Goal: Task Accomplishment & Management: Complete application form

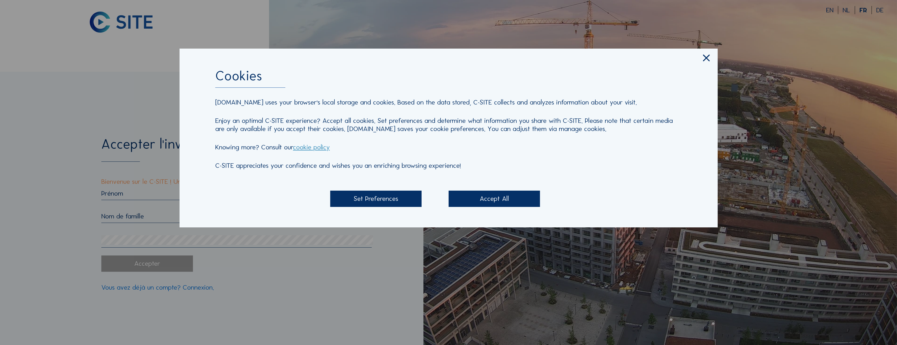
click at [492, 200] on div "Accept All" at bounding box center [494, 198] width 92 height 16
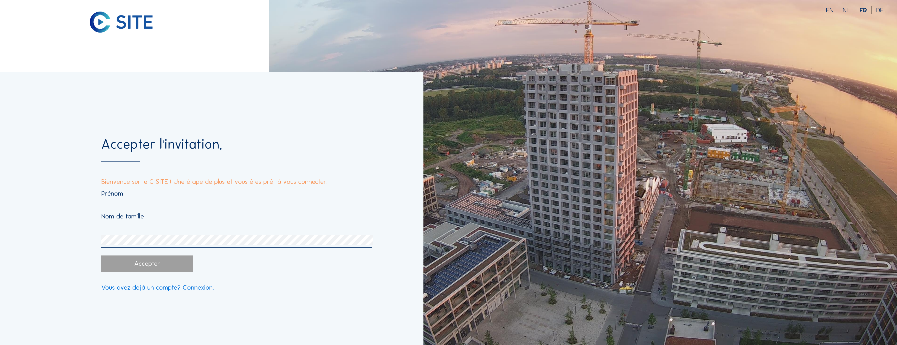
click at [188, 196] on input "text" at bounding box center [236, 193] width 270 height 8
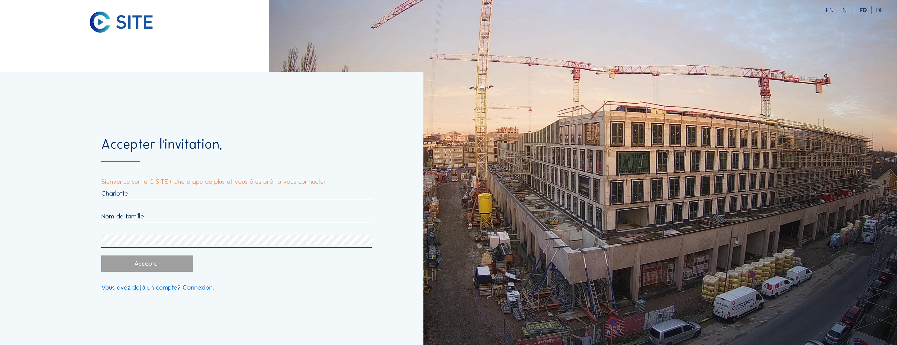
type input "Charlotte"
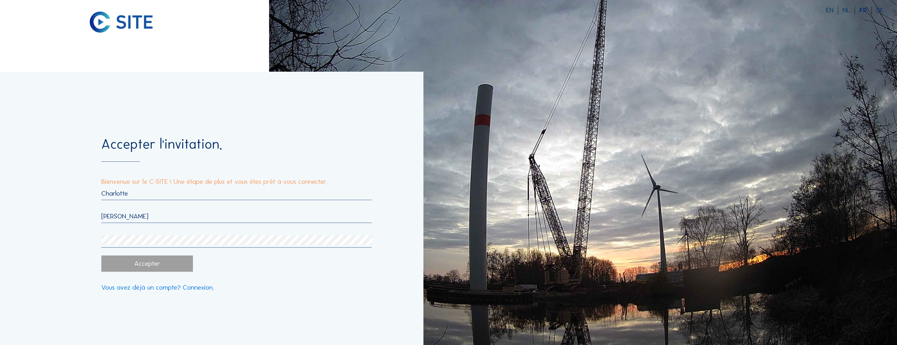
type input "[PERSON_NAME]"
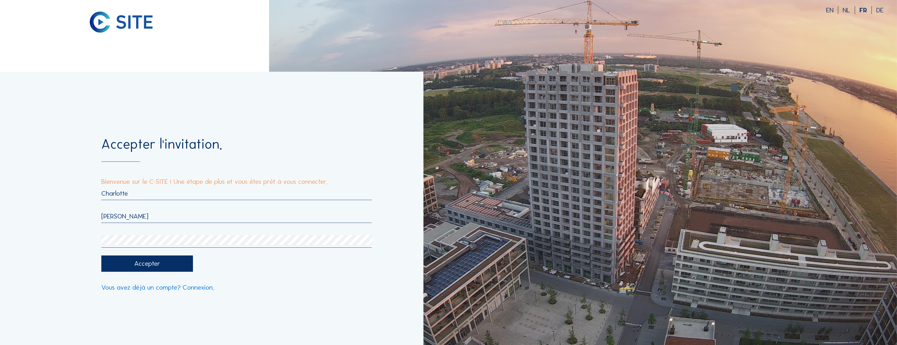
click at [280, 264] on div "Accepter" at bounding box center [236, 263] width 270 height 16
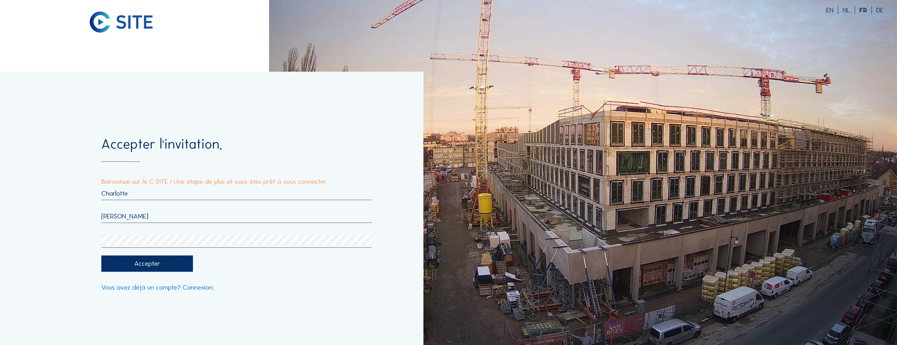
click at [146, 266] on div "Accepter" at bounding box center [147, 263] width 92 height 16
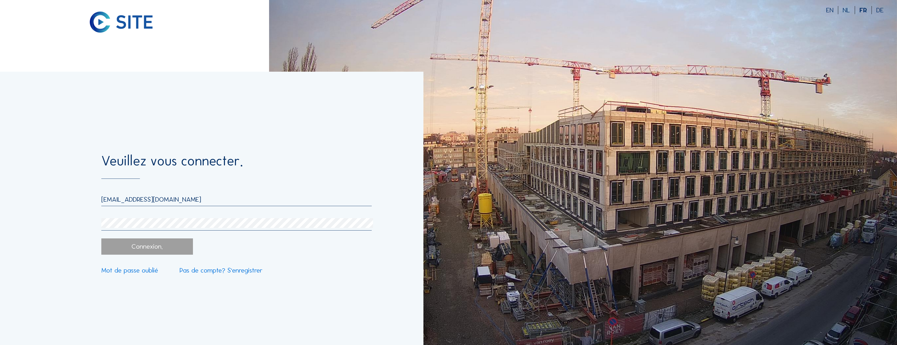
click at [199, 272] on link "Pas de compte? S'enregistrer" at bounding box center [220, 270] width 83 height 7
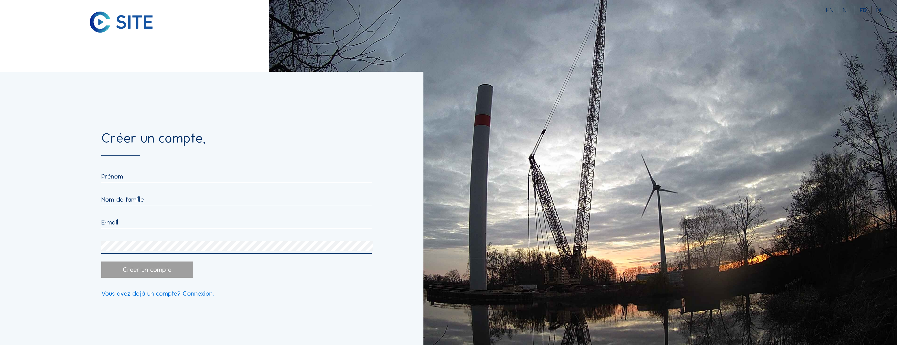
click at [146, 175] on input "text" at bounding box center [236, 176] width 270 height 8
type input "Charlotte"
type input "[PERSON_NAME]"
type input "[PERSON_NAME][EMAIL_ADDRESS][DOMAIN_NAME]"
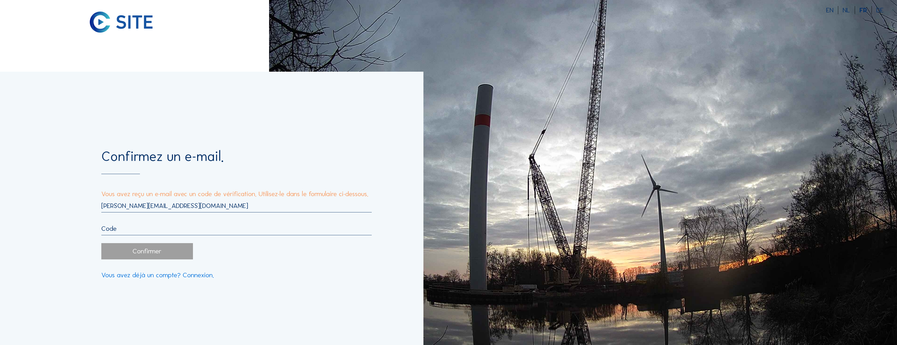
click at [132, 232] on input "text" at bounding box center [236, 228] width 270 height 8
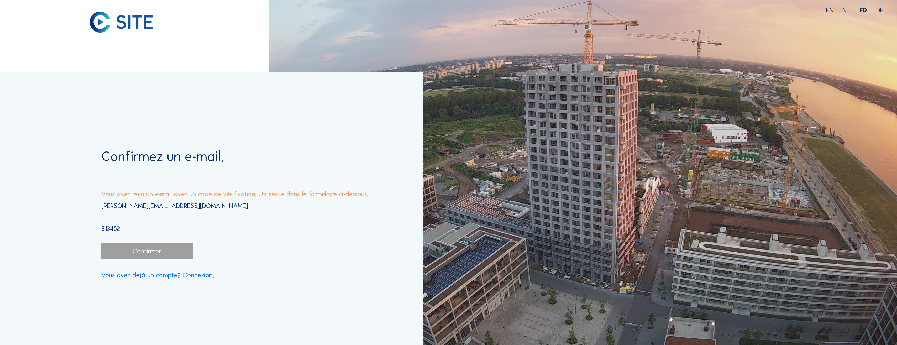
type input "813452"
click at [157, 256] on div "Confirmer" at bounding box center [147, 251] width 92 height 16
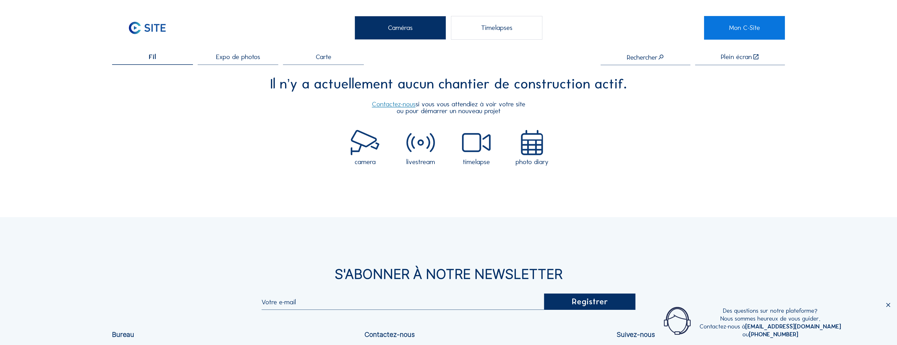
click at [490, 28] on div "Timelapses" at bounding box center [497, 28] width 92 height 24
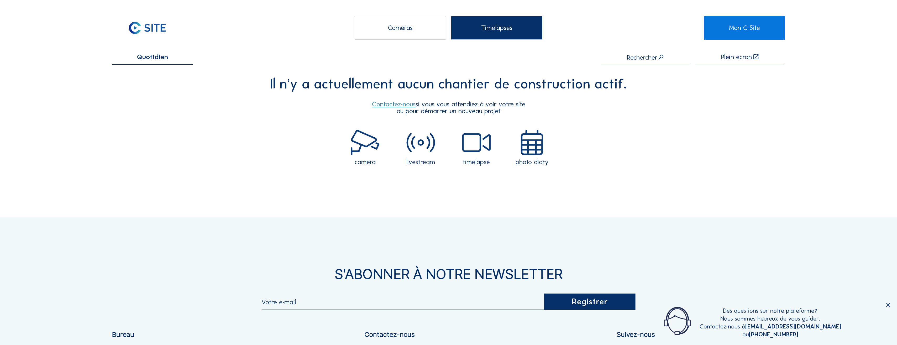
click at [418, 32] on div "Caméras" at bounding box center [400, 28] width 92 height 24
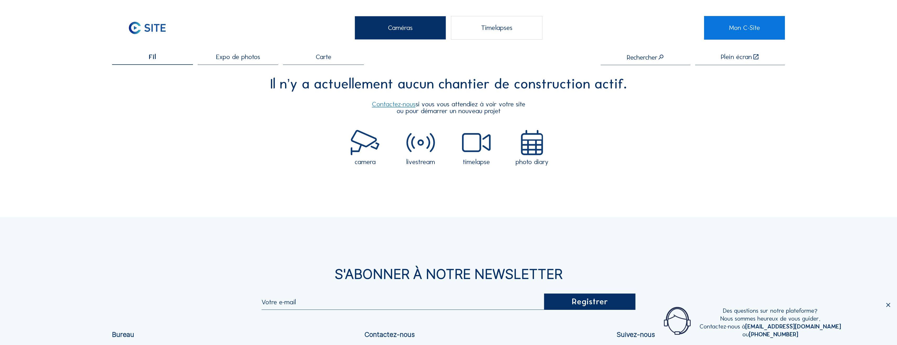
click at [473, 31] on div "Timelapses" at bounding box center [497, 28] width 92 height 24
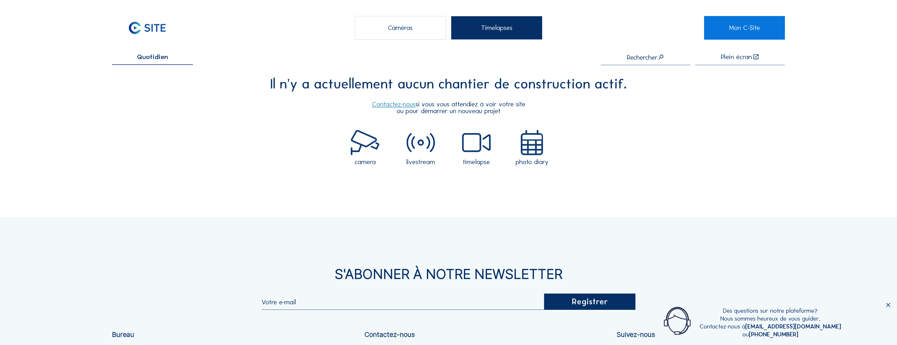
click at [423, 30] on div "Caméras" at bounding box center [400, 28] width 92 height 24
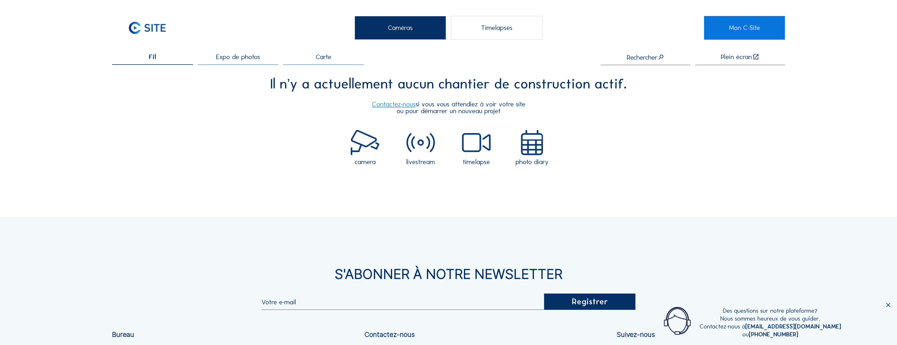
click at [238, 57] on span "Expo de photos" at bounding box center [238, 57] width 44 height 7
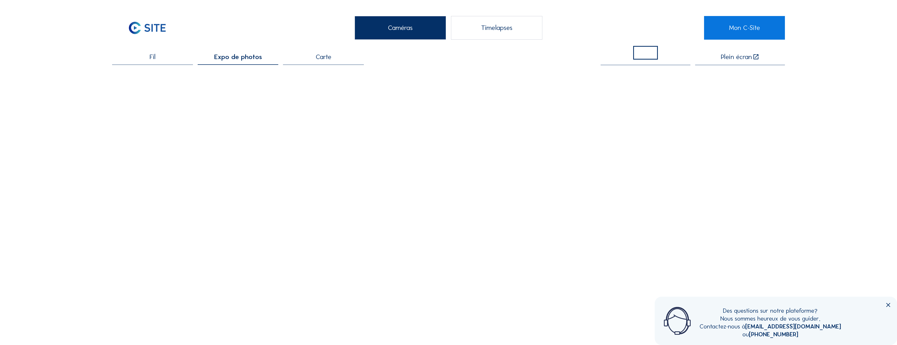
click at [152, 57] on span "Fil" at bounding box center [153, 57] width 6 height 7
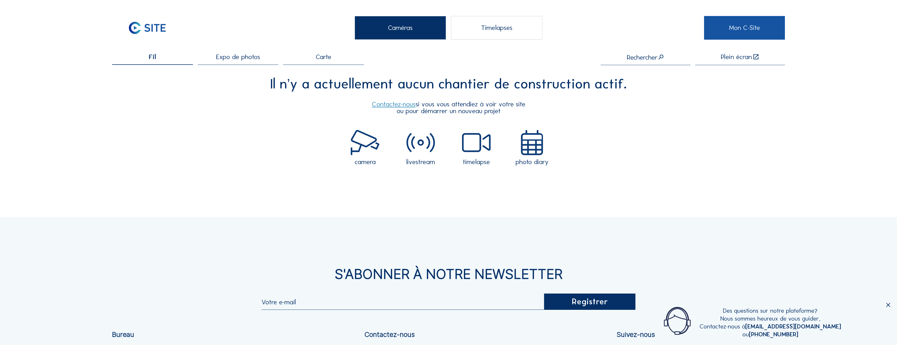
click at [731, 27] on link "Mon C-Site" at bounding box center [744, 28] width 81 height 24
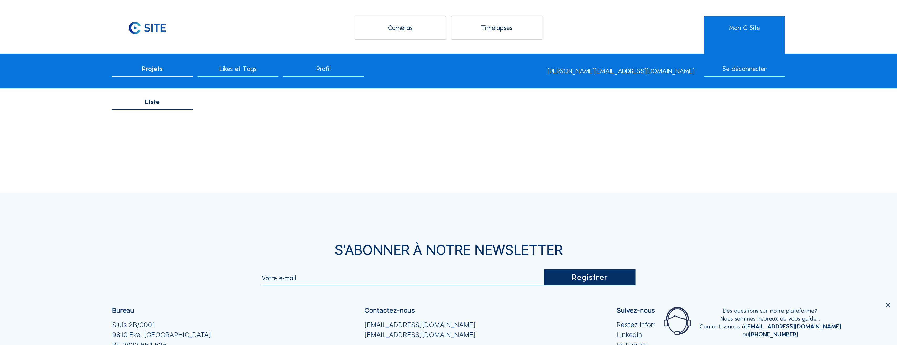
click at [494, 32] on div "Timelapses" at bounding box center [497, 28] width 92 height 24
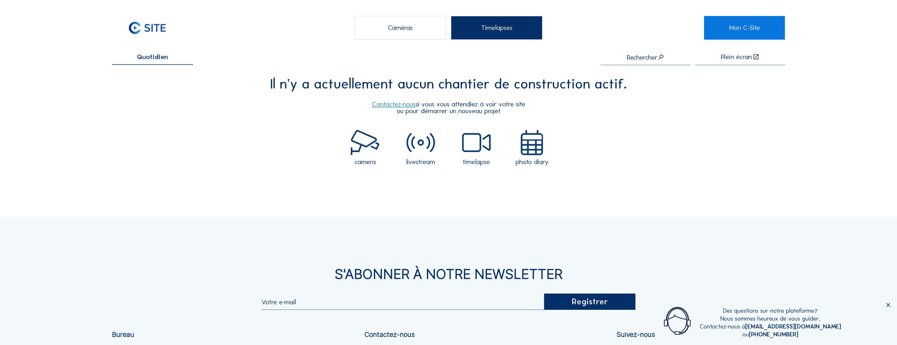
click at [398, 28] on div "Caméras" at bounding box center [400, 28] width 92 height 24
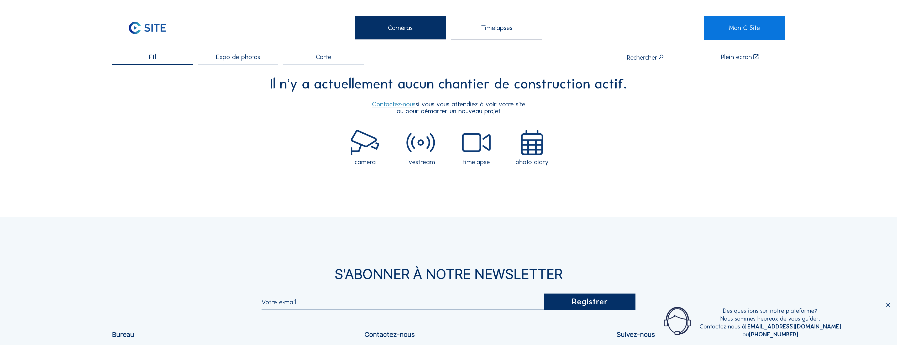
click at [629, 60] on input "text" at bounding box center [645, 57] width 90 height 7
click at [329, 60] on span "Carte" at bounding box center [323, 57] width 15 height 7
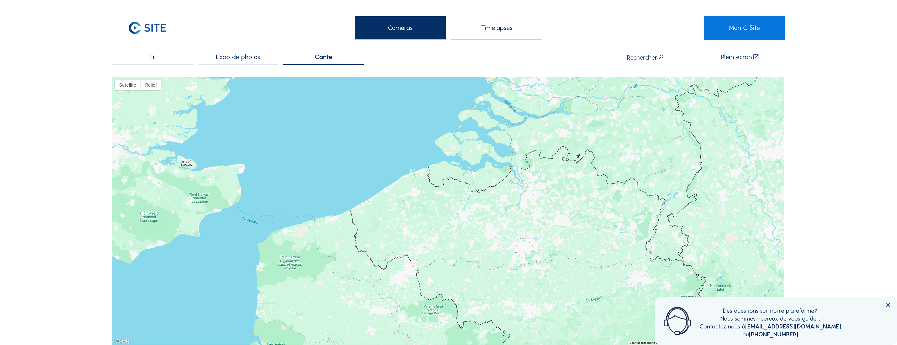
click at [888, 306] on icon at bounding box center [887, 305] width 7 height 7
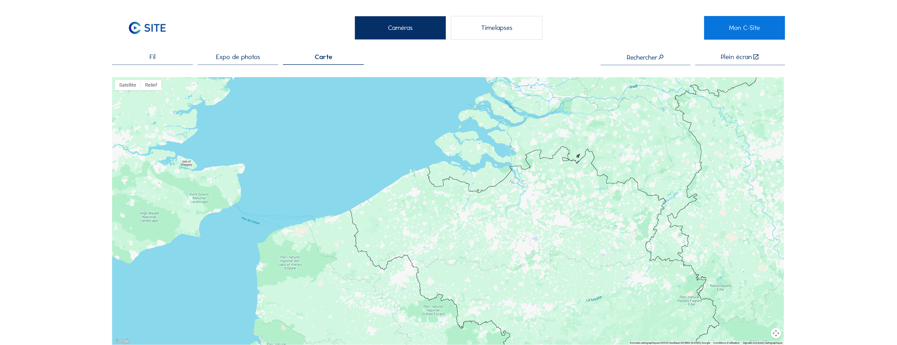
click at [152, 60] on span "Fil" at bounding box center [153, 57] width 6 height 7
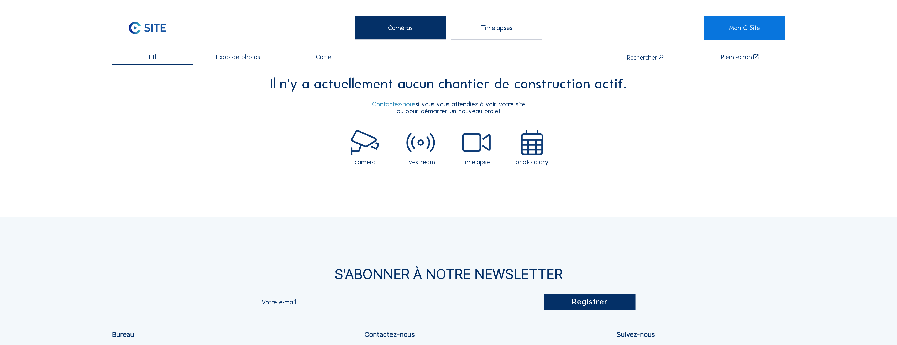
click at [393, 106] on link "Contactez-nous" at bounding box center [394, 104] width 44 height 8
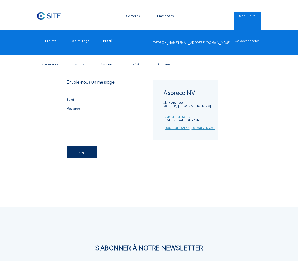
click at [74, 83] on div "Envoie-nous un message" at bounding box center [100, 85] width 66 height 10
drag, startPoint x: 74, startPoint y: 83, endPoint x: 75, endPoint y: 103, distance: 19.5
click at [75, 102] on div at bounding box center [100, 100] width 66 height 4
click at [75, 100] on input "text" at bounding box center [100, 100] width 66 height 4
